Goal: Find specific page/section: Find specific page/section

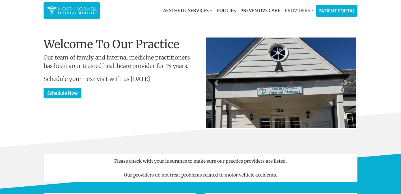
click at [302, 14] on link "Providers" at bounding box center [298, 10] width 33 height 11
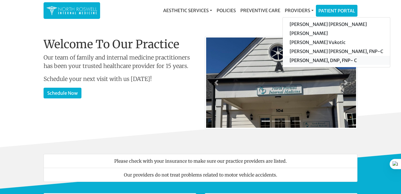
click at [306, 59] on link "[PERSON_NAME], DNP, FNP- C" at bounding box center [335, 60] width 107 height 9
